Goal: Communication & Community: Share content

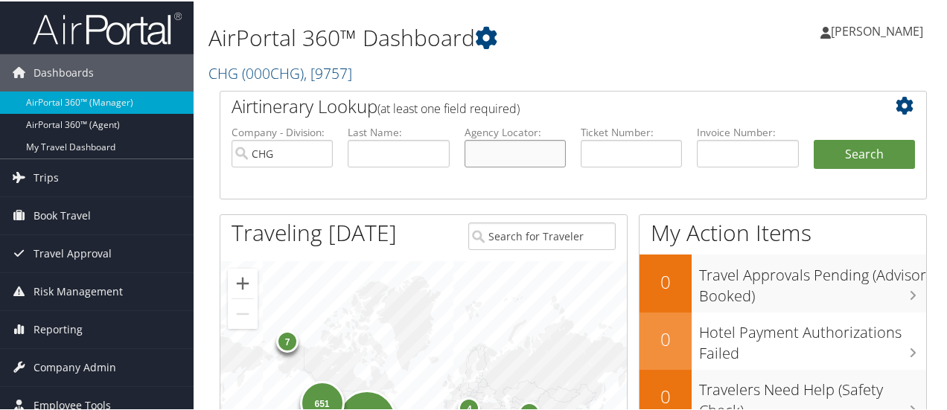
click at [500, 155] on input "text" at bounding box center [515, 153] width 101 height 28
type input "mtmtjz"
click at [814, 139] on button "Search" at bounding box center [864, 154] width 101 height 30
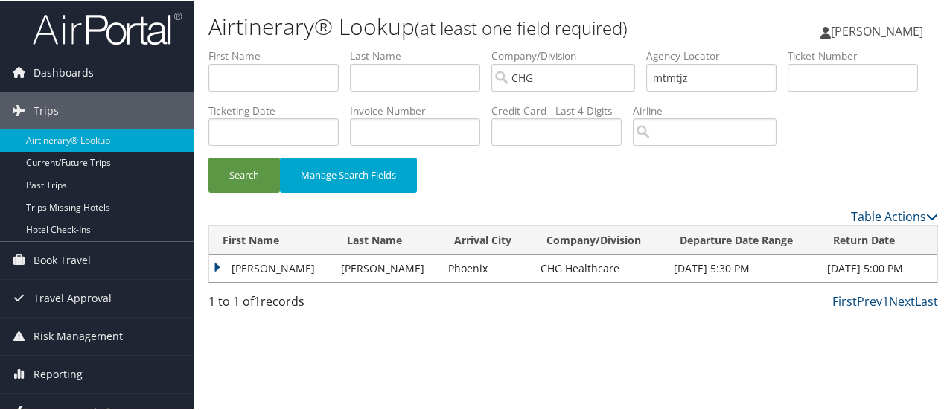
click at [214, 281] on td "[PERSON_NAME]" at bounding box center [271, 267] width 124 height 27
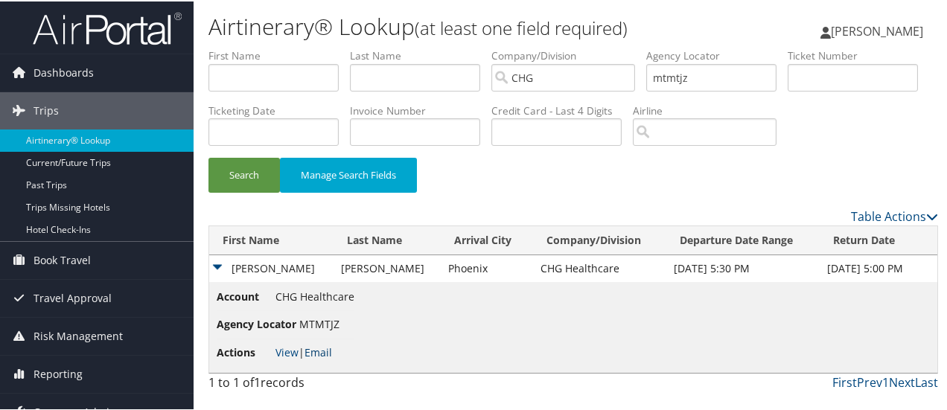
click at [323, 358] on link "Email" at bounding box center [319, 351] width 28 height 14
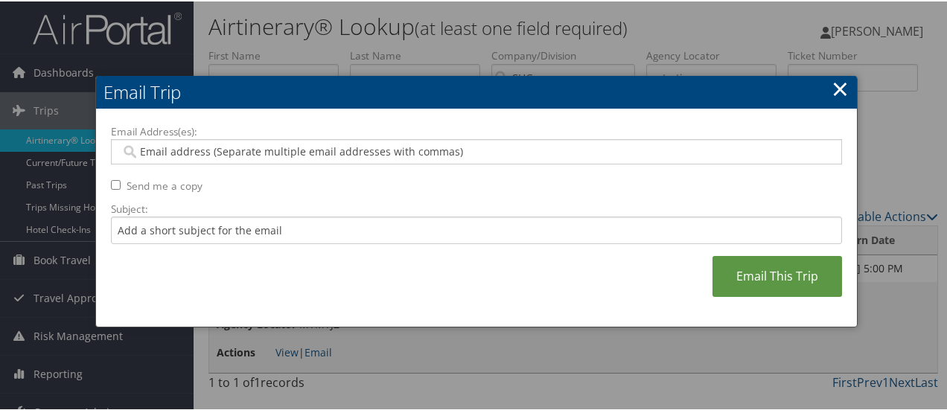
click at [312, 153] on input "Email Address(es):" at bounding box center [477, 150] width 713 height 15
type input "c"
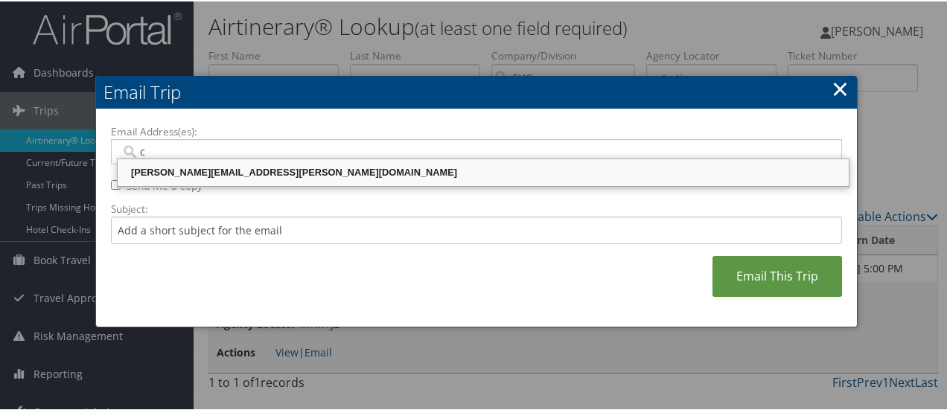
click at [305, 167] on div "[PERSON_NAME][EMAIL_ADDRESS][PERSON_NAME][DOMAIN_NAME]" at bounding box center [483, 171] width 727 height 15
type input "[PERSON_NAME][EMAIL_ADDRESS][PERSON_NAME][DOMAIN_NAME]"
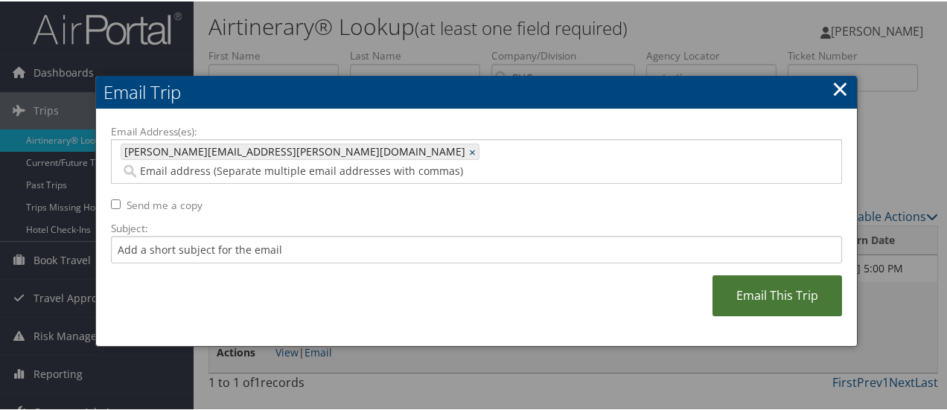
click at [740, 282] on link "Email This Trip" at bounding box center [778, 294] width 130 height 41
